Goal: Task Accomplishment & Management: Use online tool/utility

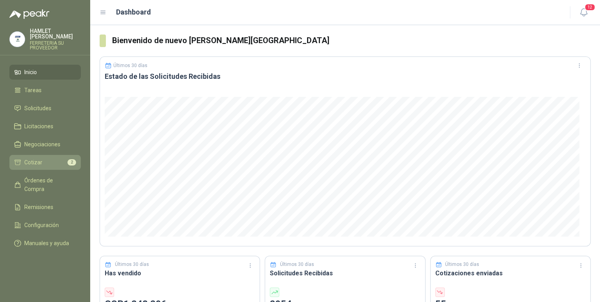
click at [52, 159] on li "Cotizar 2" at bounding box center [45, 162] width 62 height 9
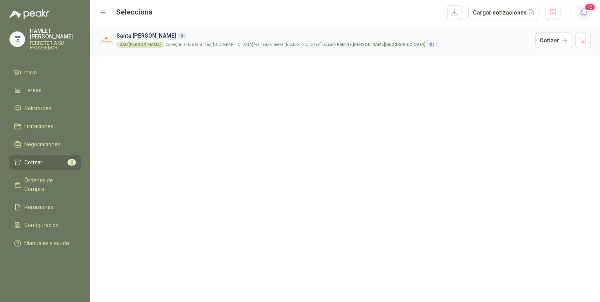
click at [586, 15] on icon "button" at bounding box center [584, 12] width 10 height 10
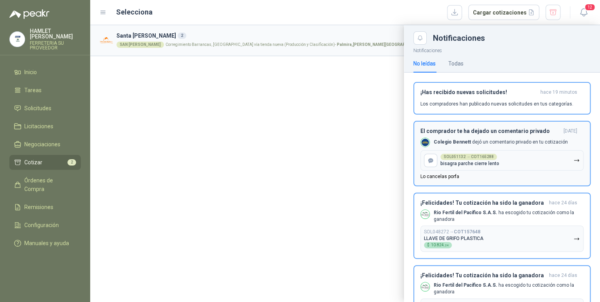
click at [516, 157] on button "SOL051132 → COT165288 bisagra parche cierre lento" at bounding box center [501, 160] width 163 height 20
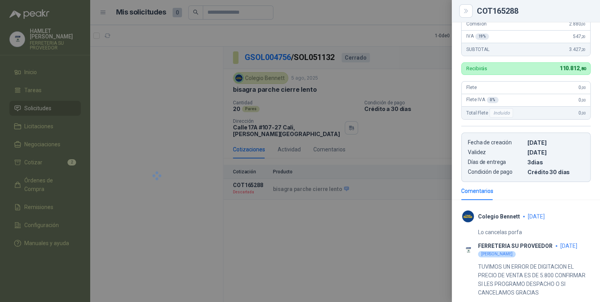
scroll to position [185, 0]
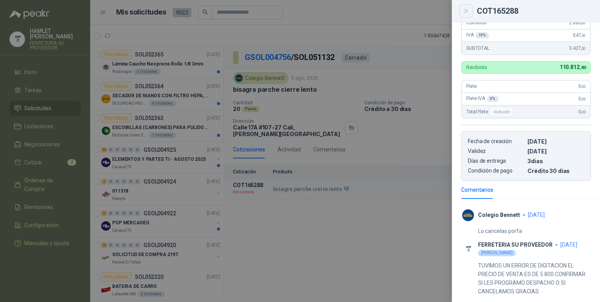
click at [469, 14] on button "Close" at bounding box center [465, 10] width 13 height 13
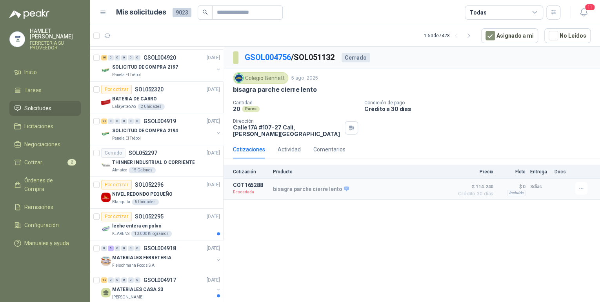
scroll to position [188, 0]
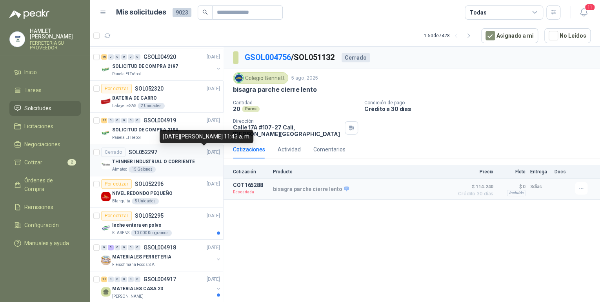
click at [177, 158] on p "THINNER INDUSTRIAL O CORRIENTE" at bounding box center [153, 161] width 82 height 7
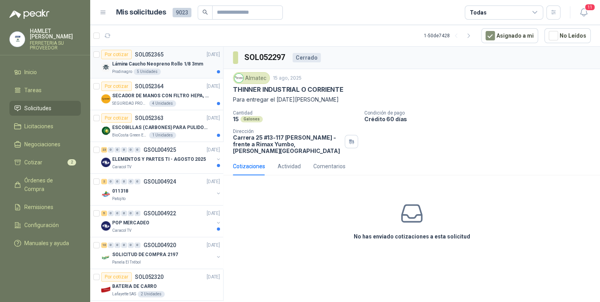
click at [171, 56] on div "Por cotizar SOL052365 [DATE]" at bounding box center [160, 54] width 119 height 9
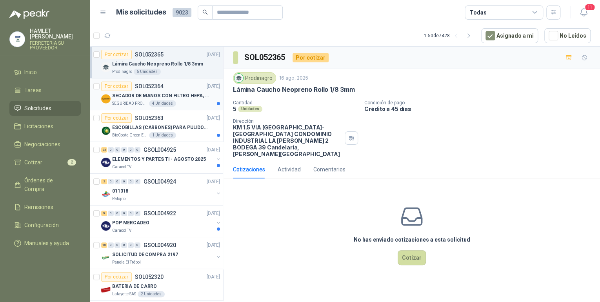
click at [169, 97] on p "SECADOR DE MANOS CON FILTRO HEPA, SECADO RAPIDO" at bounding box center [161, 95] width 98 height 7
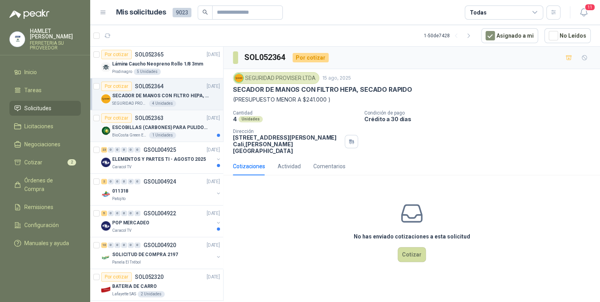
click at [176, 121] on div "Por cotizar SOL052363 [DATE]" at bounding box center [160, 117] width 119 height 9
